Goal: Find specific page/section: Find specific page/section

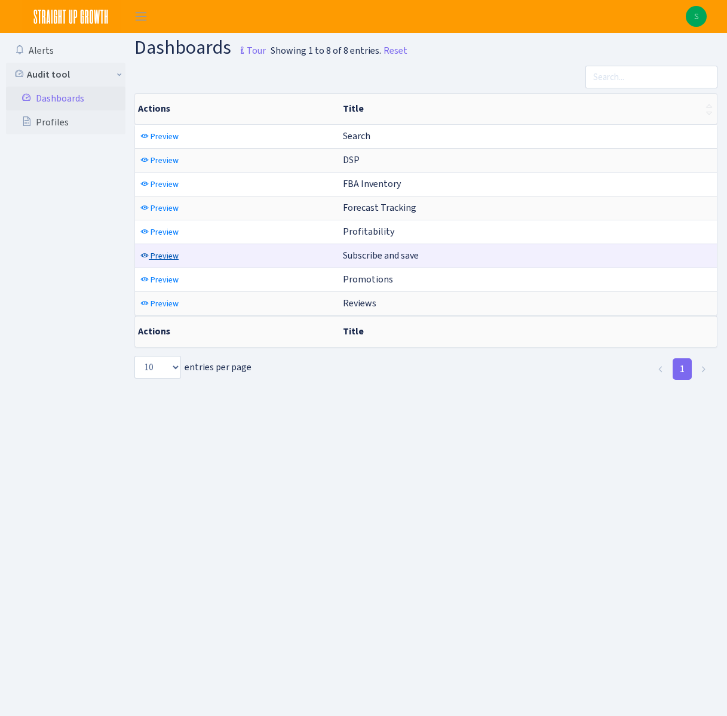
click at [163, 255] on span "Preview" at bounding box center [165, 255] width 28 height 11
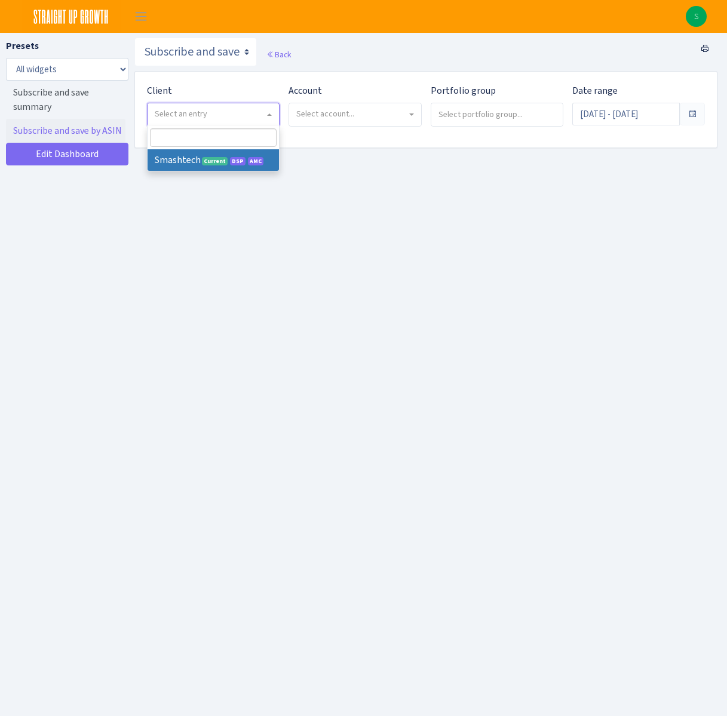
click at [258, 115] on span "Select an entry" at bounding box center [210, 114] width 110 height 12
select select "412"
select select
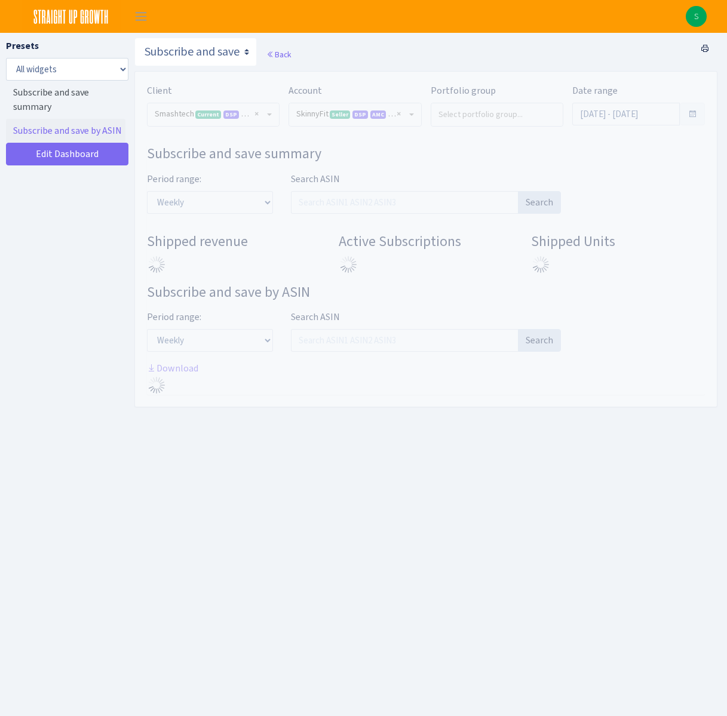
select select "2190990091714203"
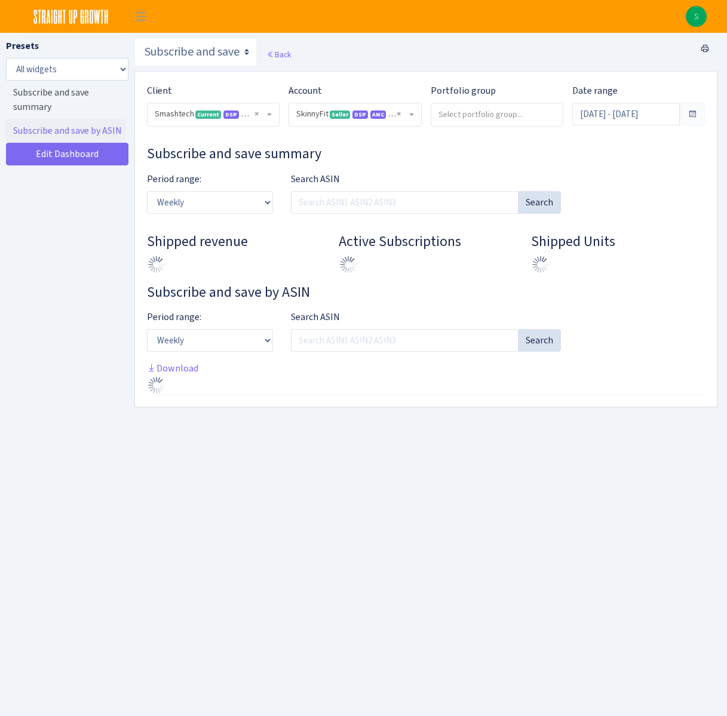
click at [410, 114] on b at bounding box center [411, 115] width 5 height 2
click at [387, 42] on div "Back" at bounding box center [425, 54] width 583 height 33
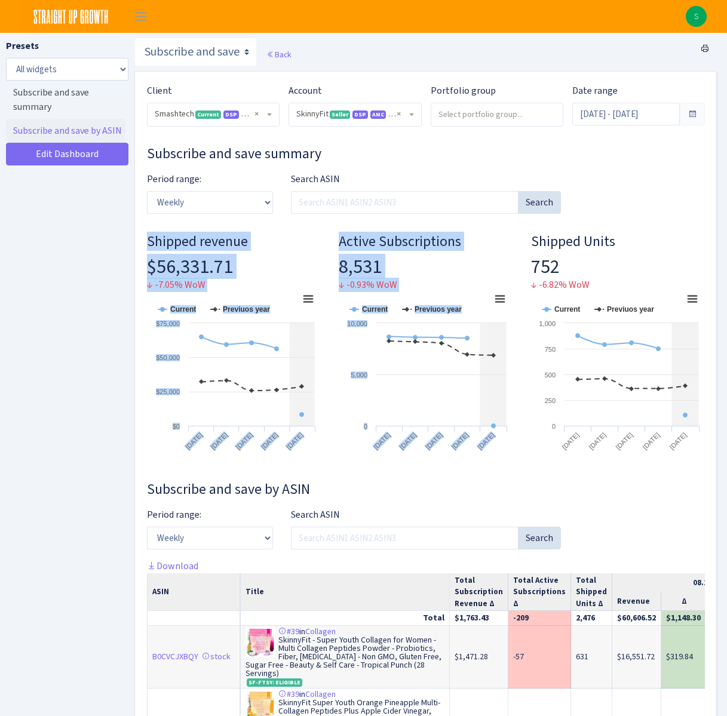
drag, startPoint x: 725, startPoint y: 203, endPoint x: 904, endPoint y: 232, distance: 181.7
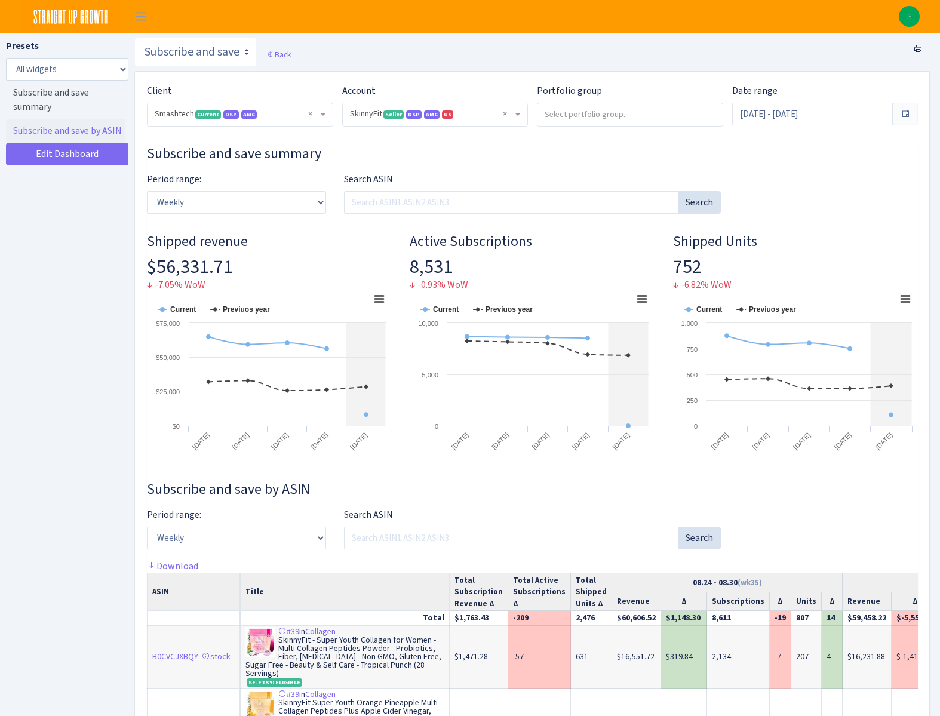
click at [727, 210] on div "Period range: Weekly Monthly Quarterly Yearly Search ASIN Search" at bounding box center [532, 197] width 789 height 51
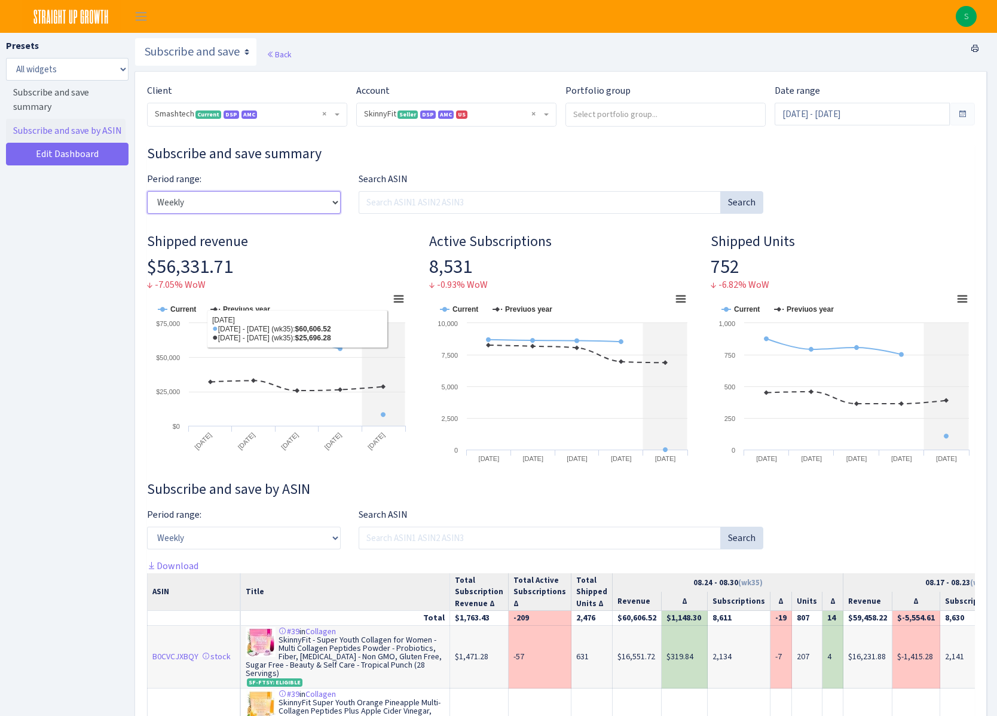
click at [219, 205] on select "Weekly Monthly Quarterly Yearly" at bounding box center [244, 202] width 194 height 23
select select "yearly"
click at [147, 191] on select "Weekly Monthly Quarterly Yearly" at bounding box center [244, 202] width 194 height 23
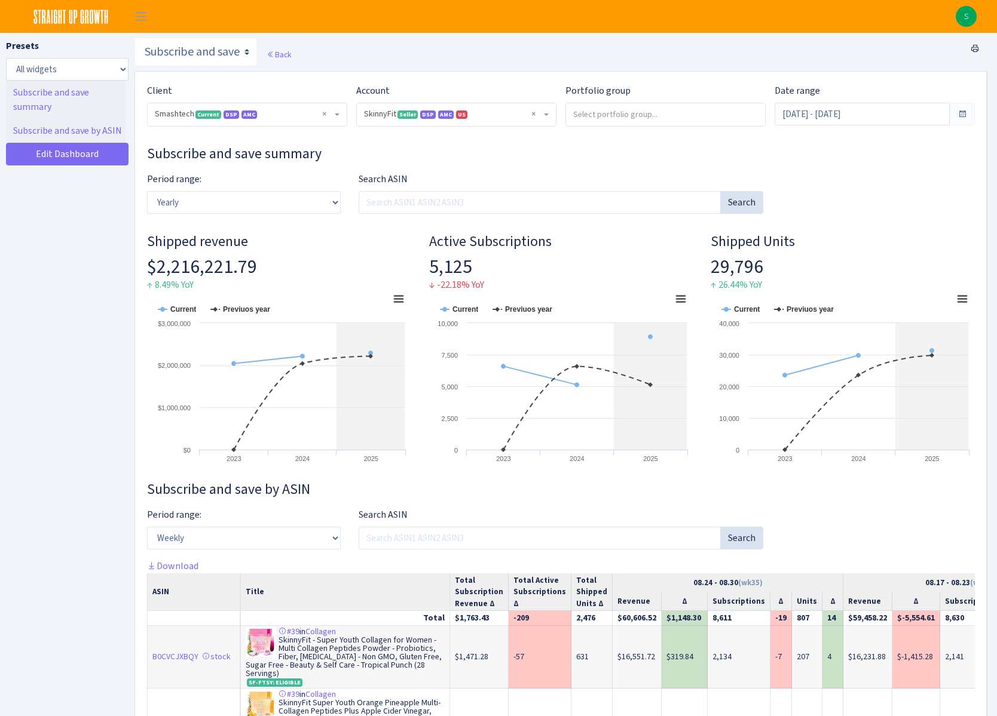
click at [39, 109] on link "Subscribe and save summary" at bounding box center [65, 100] width 119 height 38
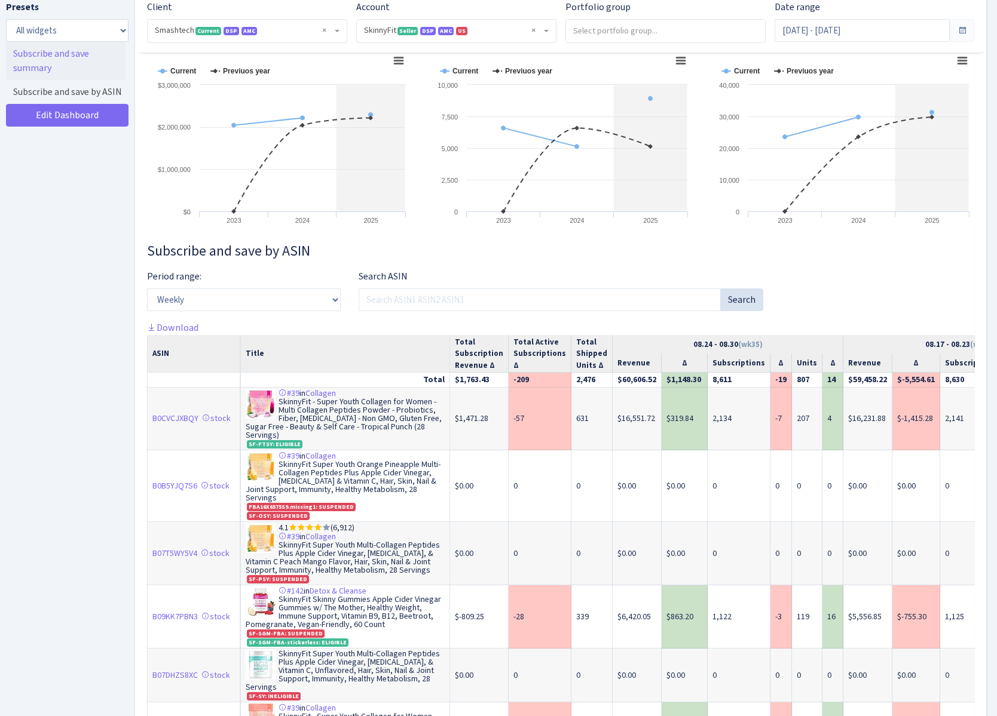
scroll to position [237, 0]
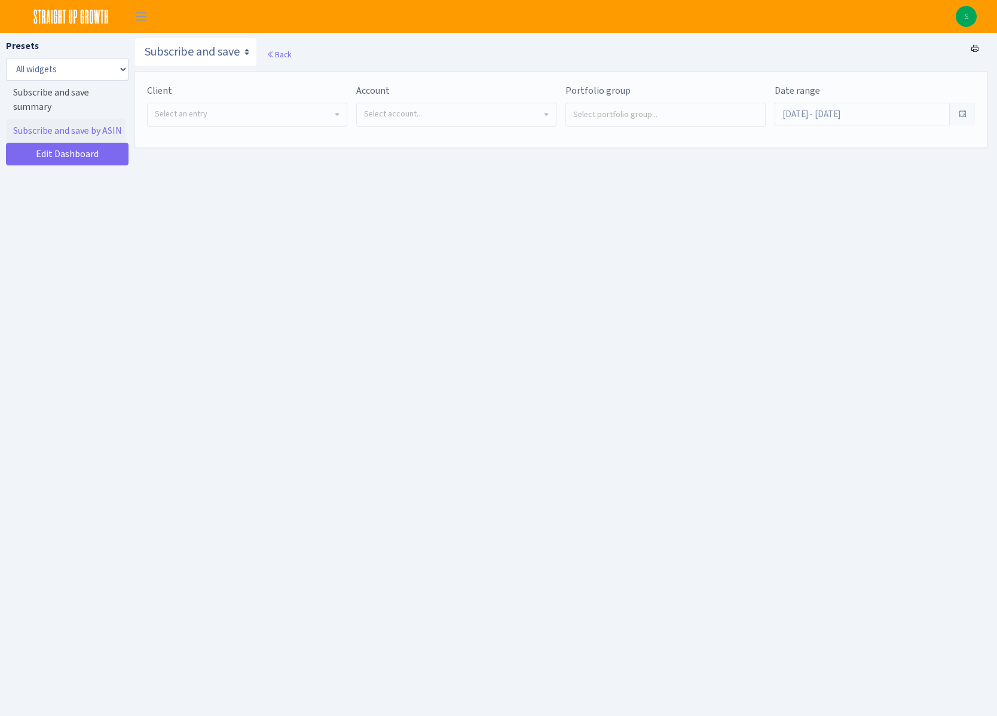
select select "412"
click at [64, 20] on img at bounding box center [71, 16] width 99 height 33
